Goal: Information Seeking & Learning: Check status

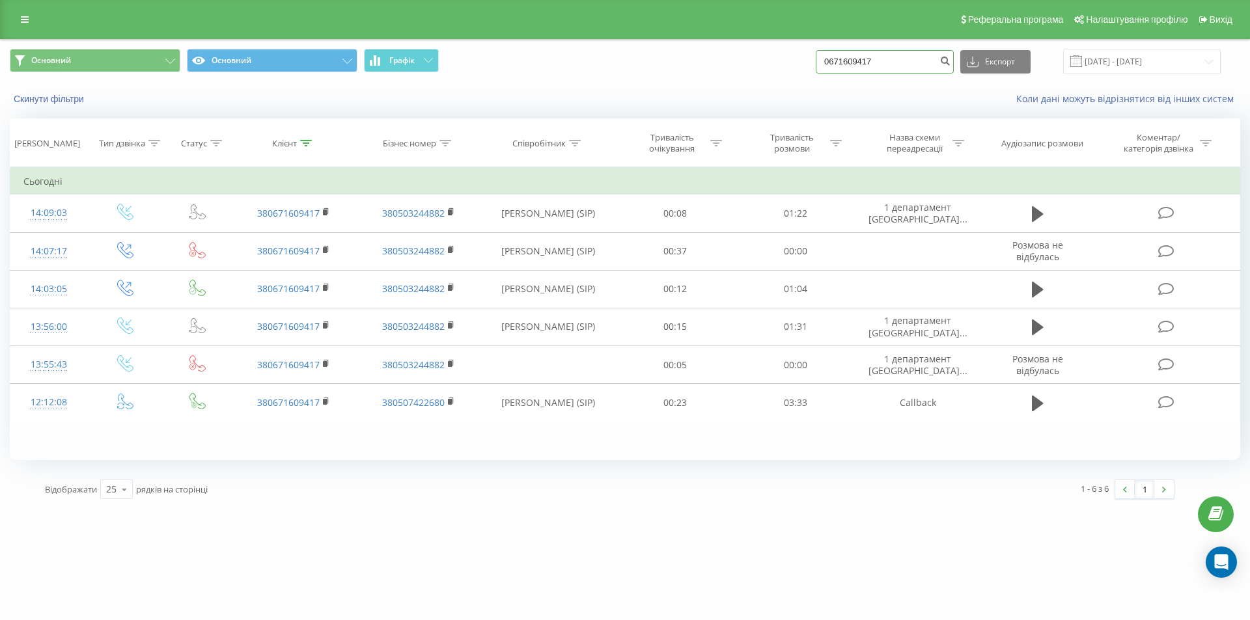
drag, startPoint x: 913, startPoint y: 60, endPoint x: 780, endPoint y: 62, distance: 133.4
click at [780, 62] on div "Основний Основний Графік 0671609417 Експорт .csv .xls .xlsx 21.05.2025 - 21.08.…" at bounding box center [625, 61] width 1230 height 25
type input "095777761"
click at [950, 57] on icon "submit" at bounding box center [944, 59] width 11 height 8
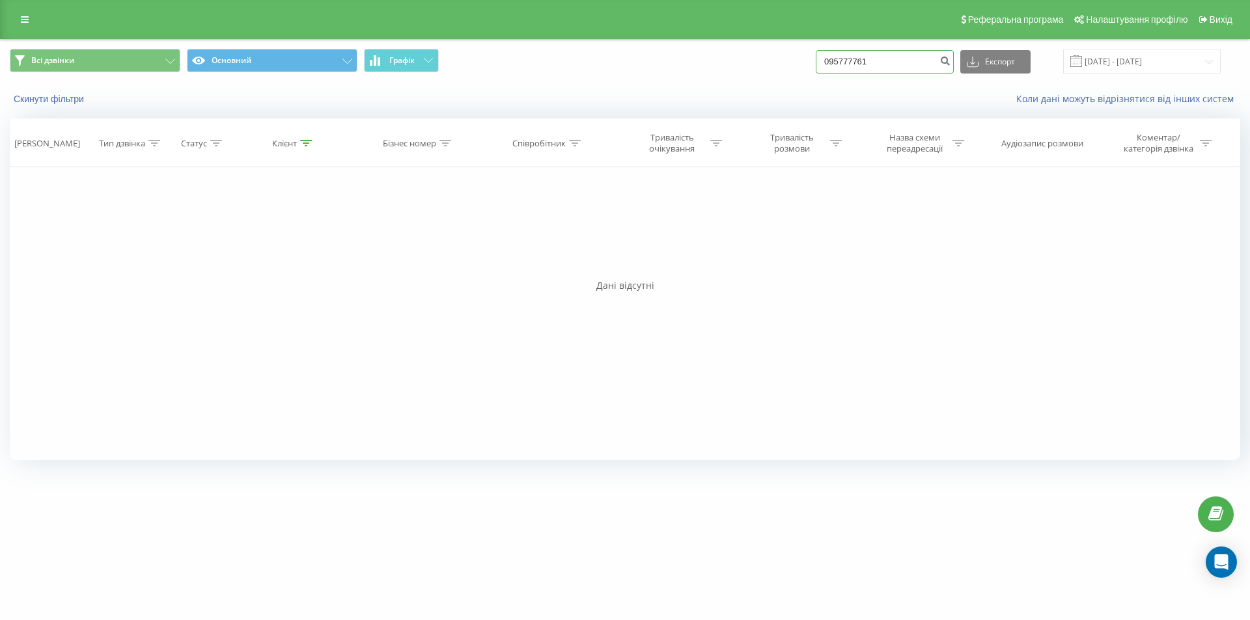
click at [884, 55] on input "095777761" at bounding box center [884, 61] width 138 height 23
click at [905, 57] on input "095777761" at bounding box center [884, 61] width 138 height 23
click at [865, 60] on input "095777761" at bounding box center [884, 61] width 138 height 23
type input "0957777761"
click at [950, 56] on icon "submit" at bounding box center [944, 59] width 11 height 8
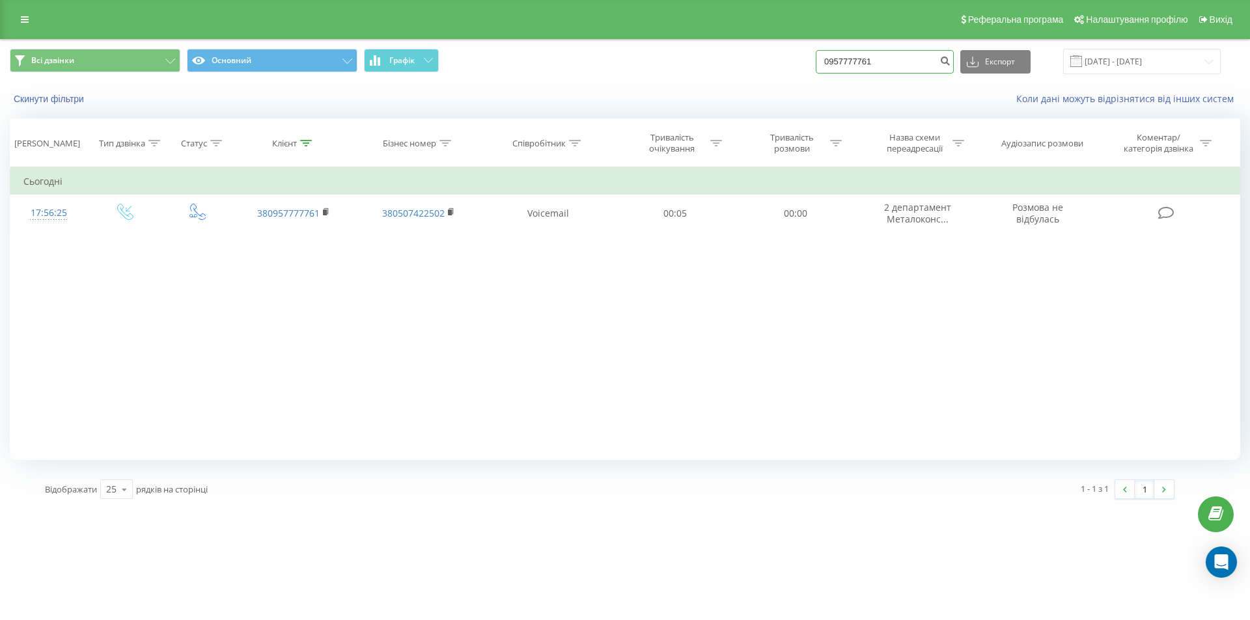
drag, startPoint x: 898, startPoint y: 64, endPoint x: 795, endPoint y: 67, distance: 102.2
click at [795, 67] on div "Всі дзвінки Основний Графік 0957777761 Експорт .csv .xls .xlsx 21.05.2025 - 21.…" at bounding box center [625, 61] width 1230 height 25
